Goal: Information Seeking & Learning: Learn about a topic

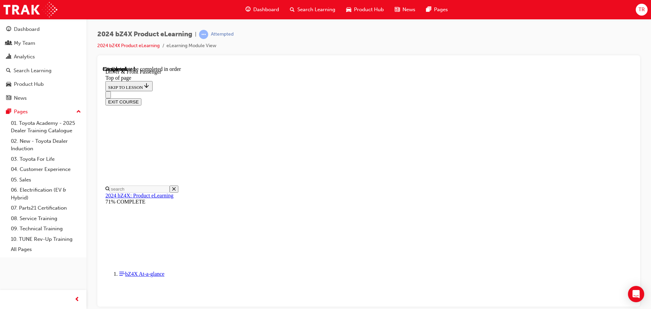
scroll to position [258, 0]
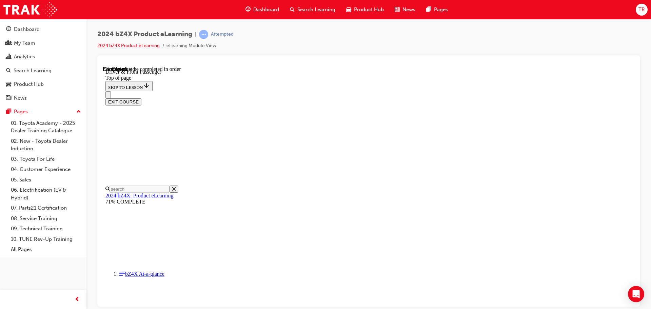
scroll to position [241, 0]
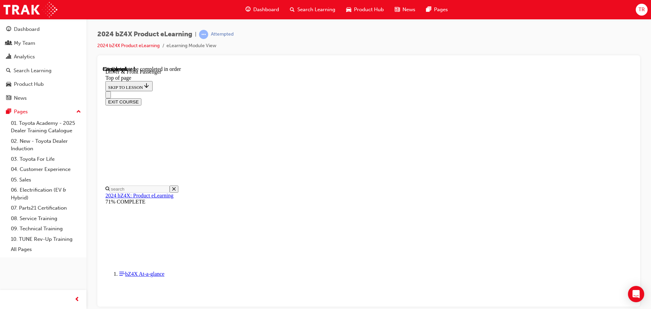
drag, startPoint x: 405, startPoint y: 199, endPoint x: 407, endPoint y: 202, distance: 3.8
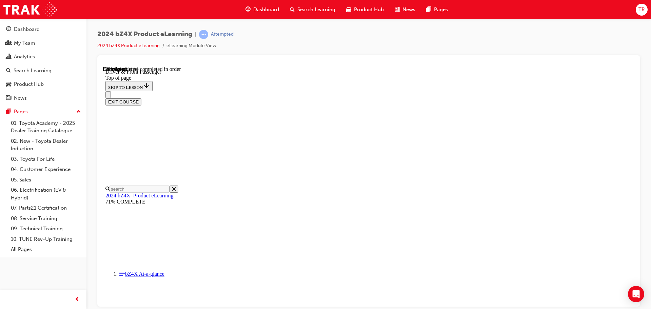
scroll to position [919, 0]
